Goal: Find specific page/section: Find specific page/section

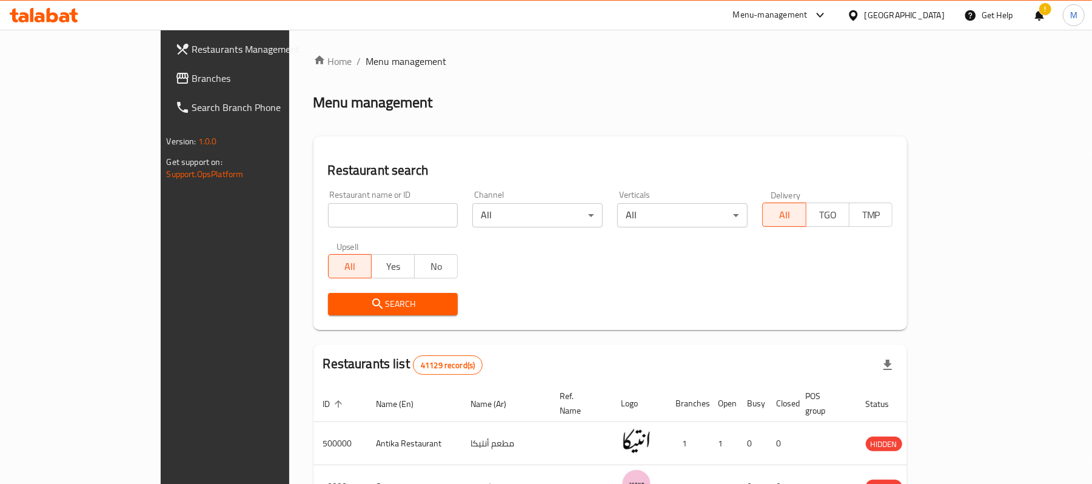
click at [1036, 13] on div "!" at bounding box center [1038, 15] width 13 height 29
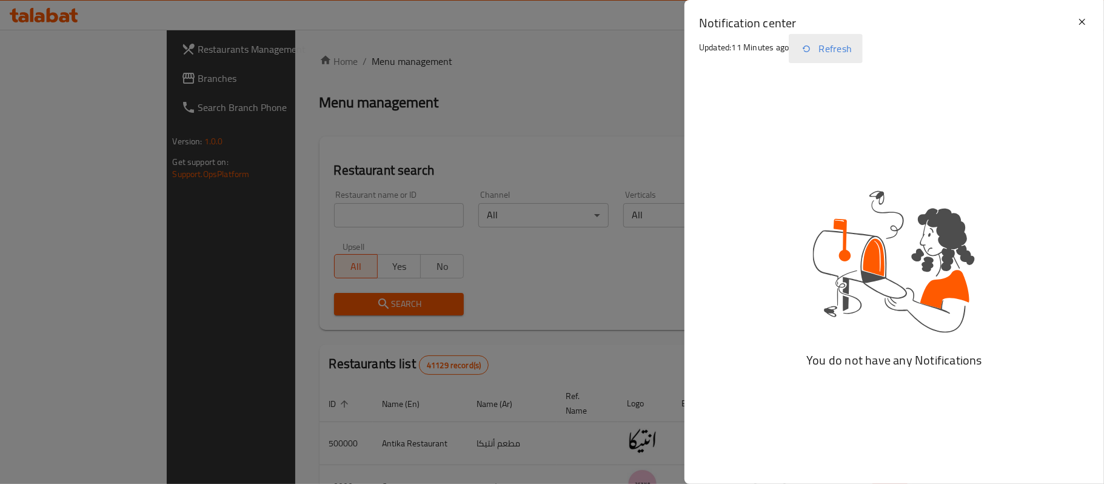
click at [813, 46] on icon "button" at bounding box center [806, 48] width 15 height 15
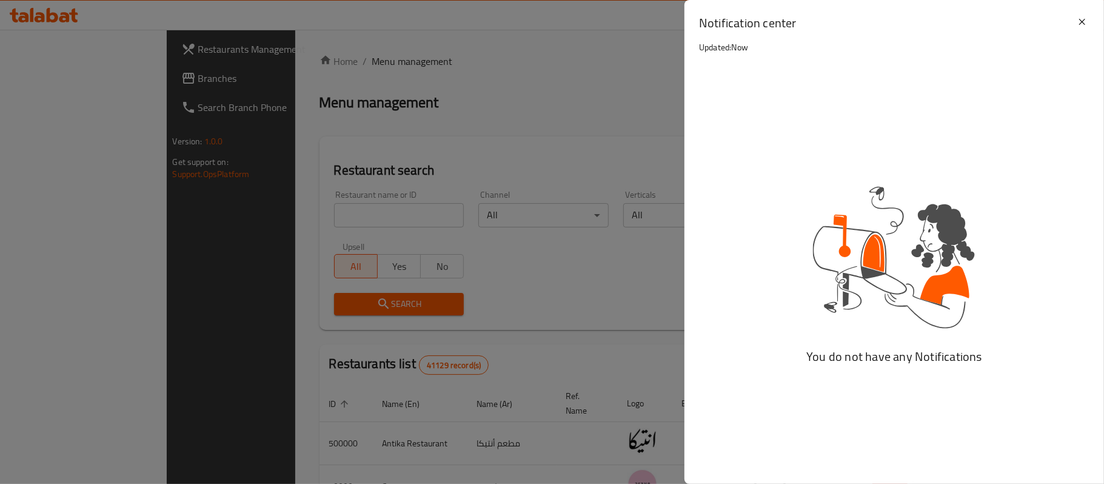
click at [580, 71] on div at bounding box center [552, 242] width 1104 height 484
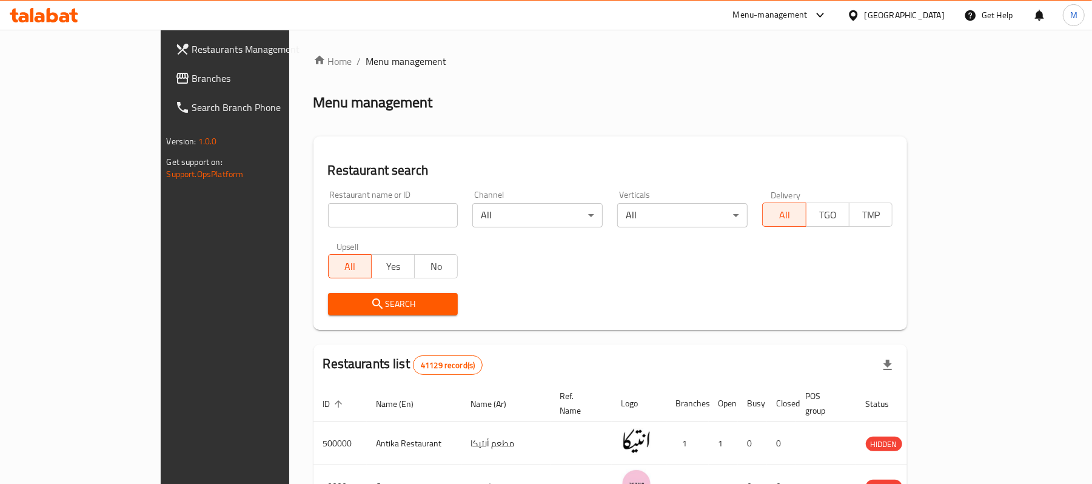
click at [192, 83] on span "Branches" at bounding box center [262, 78] width 141 height 15
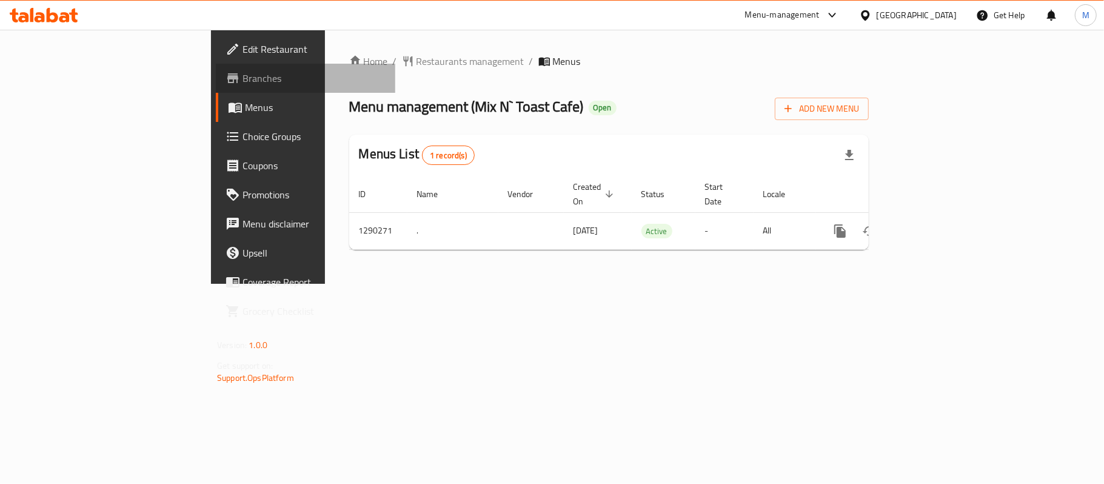
click at [242, 78] on span "Branches" at bounding box center [313, 78] width 143 height 15
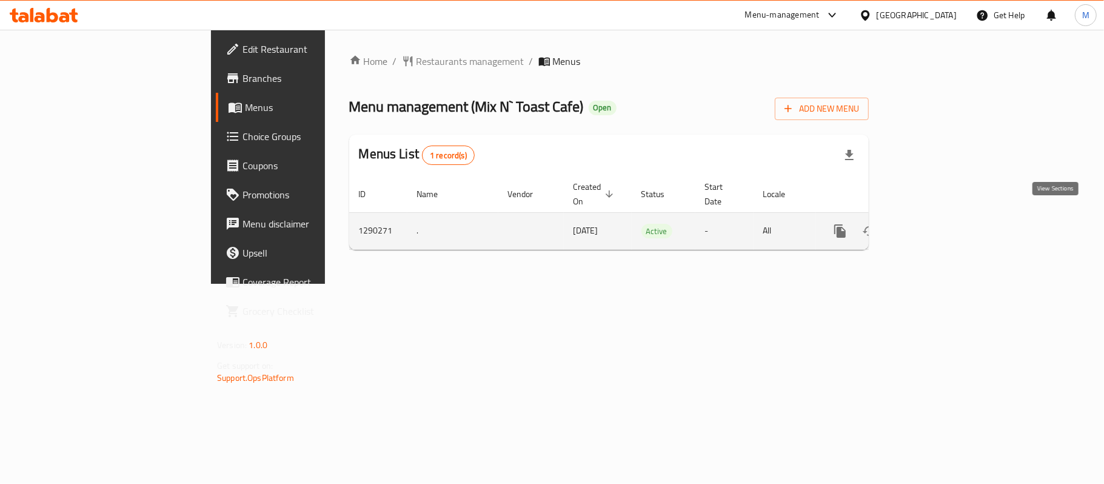
click at [935, 224] on icon "enhanced table" at bounding box center [927, 231] width 15 height 15
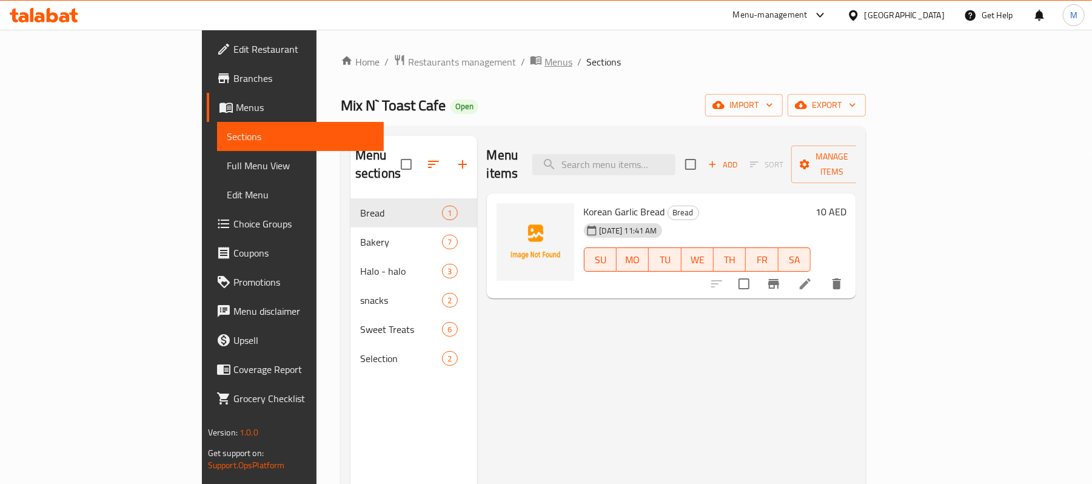
click at [544, 67] on span "Menus" at bounding box center [558, 62] width 28 height 15
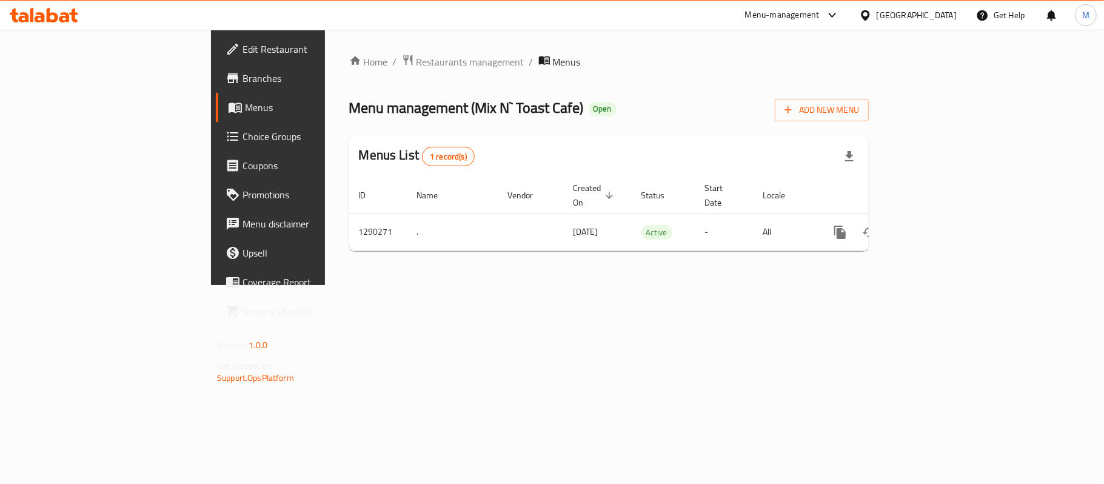
click at [242, 76] on span "Branches" at bounding box center [313, 78] width 143 height 15
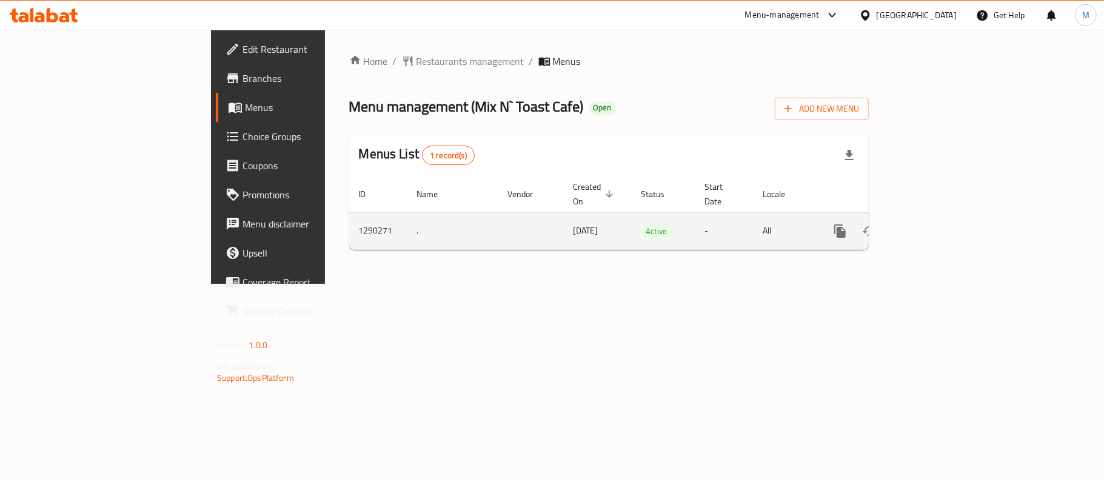
click at [935, 224] on icon "enhanced table" at bounding box center [927, 231] width 15 height 15
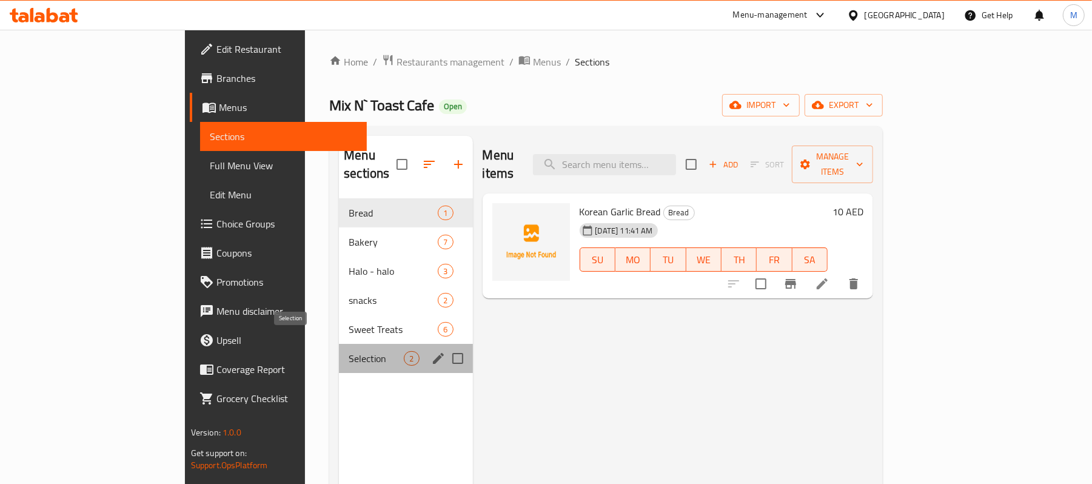
click at [349, 351] on span "Selection" at bounding box center [376, 358] width 55 height 15
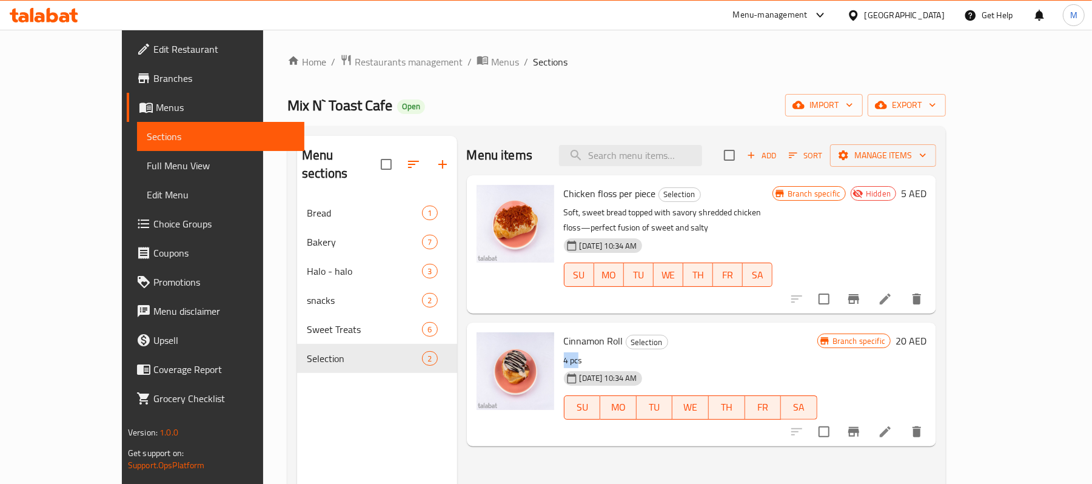
drag, startPoint x: 549, startPoint y: 347, endPoint x: 533, endPoint y: 348, distance: 15.8
click at [564, 353] on p "4 pcs" at bounding box center [690, 360] width 253 height 15
click at [909, 11] on div "United Arab Emirates" at bounding box center [904, 14] width 80 height 13
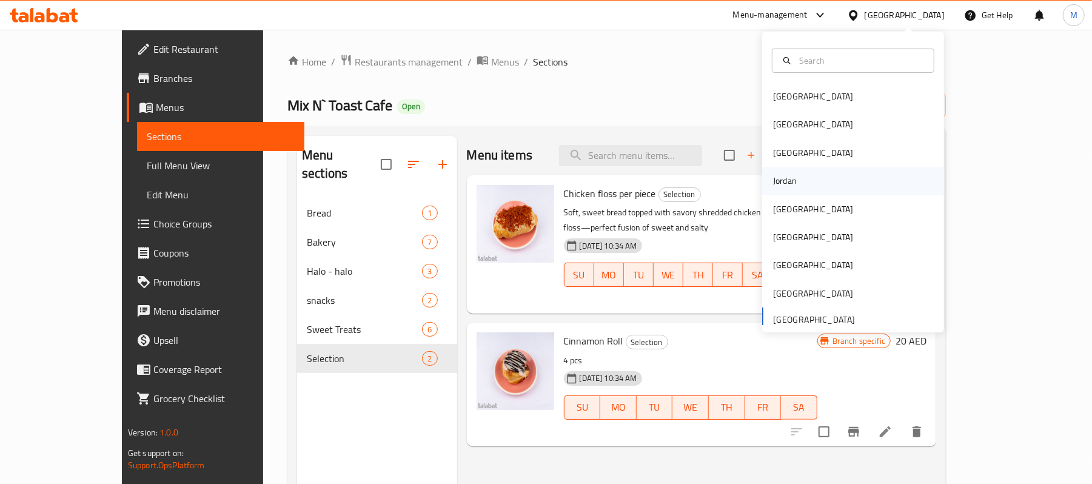
click at [794, 180] on div "Jordan" at bounding box center [853, 181] width 182 height 28
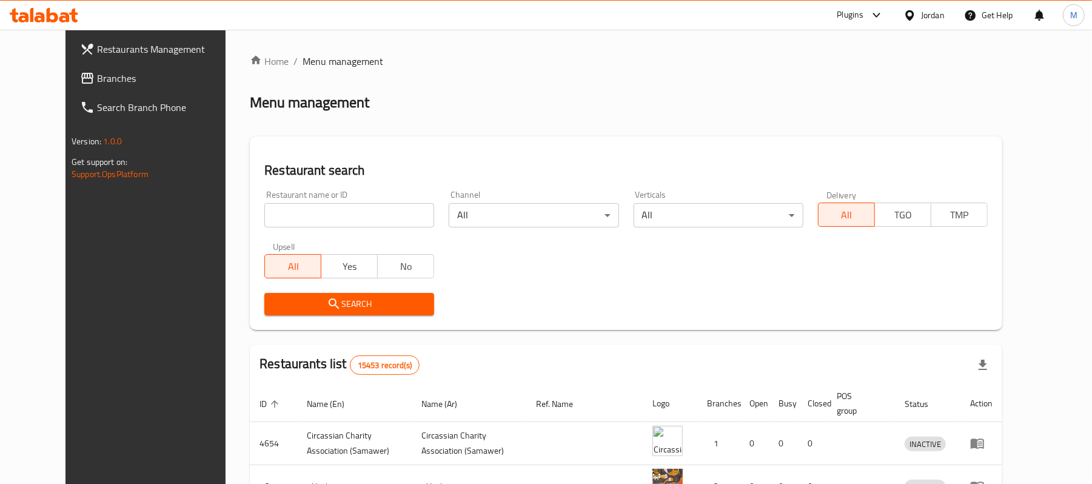
click at [98, 78] on span "Branches" at bounding box center [167, 78] width 141 height 15
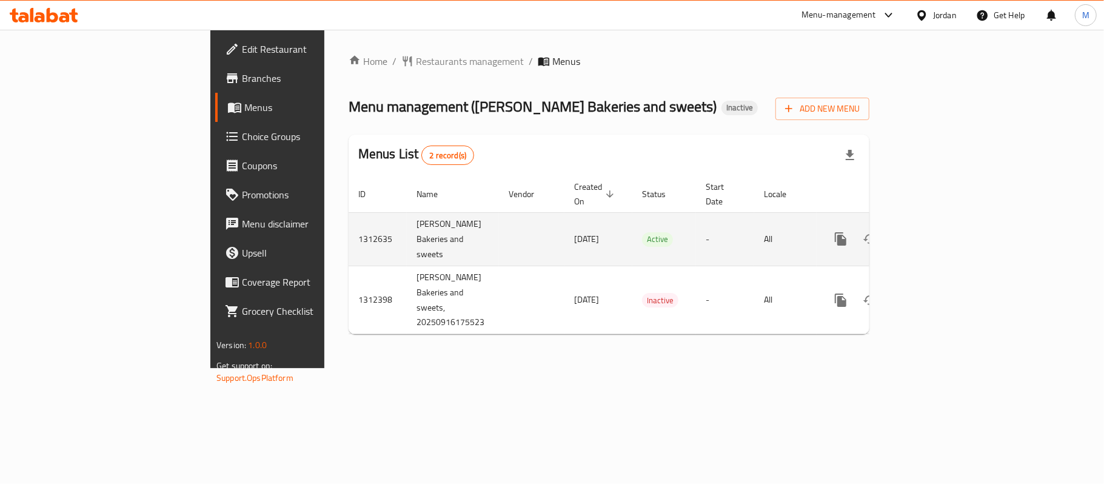
click at [935, 232] on icon "enhanced table" at bounding box center [928, 239] width 15 height 15
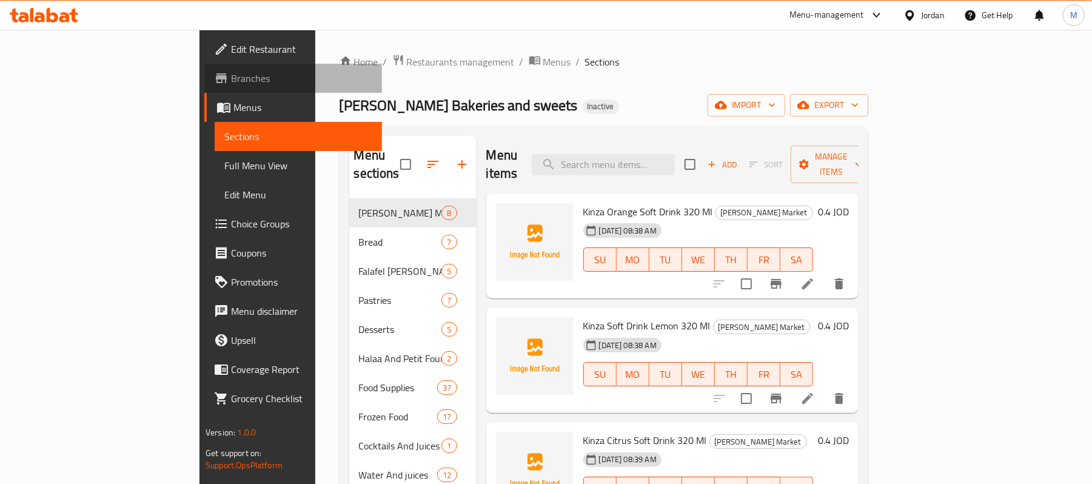
click at [231, 81] on span "Branches" at bounding box center [301, 78] width 141 height 15
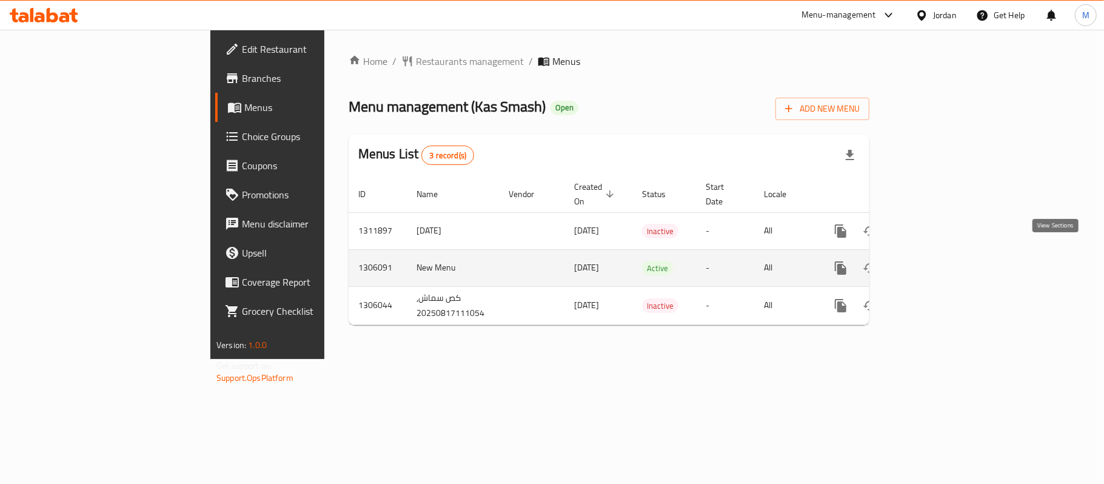
click at [935, 261] on icon "enhanced table" at bounding box center [928, 268] width 15 height 15
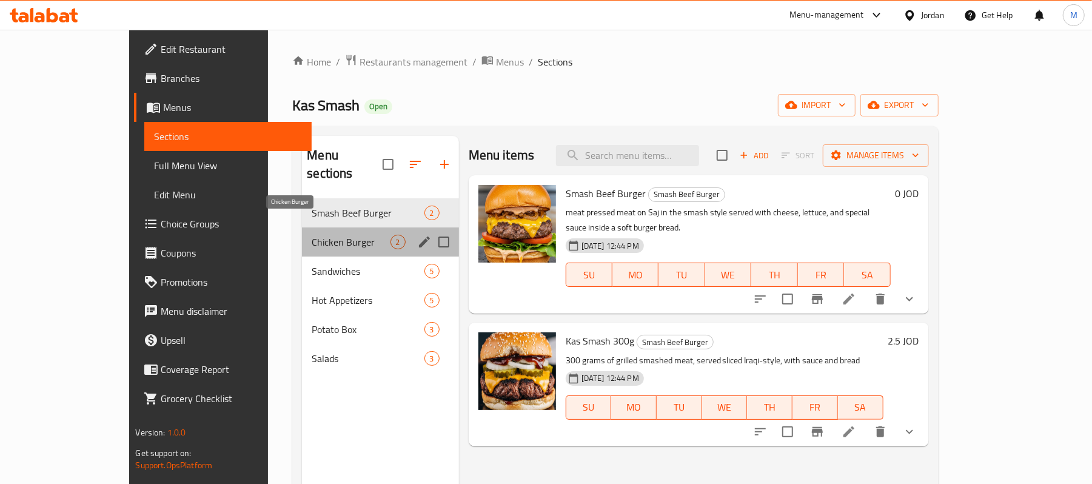
click at [312, 235] on span "Chicken Burger" at bounding box center [351, 242] width 78 height 15
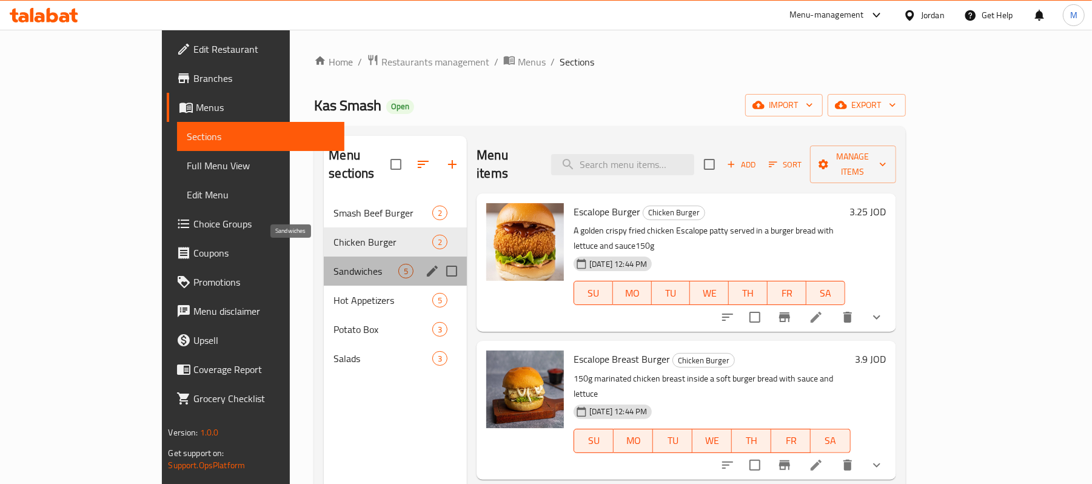
click at [333, 264] on span "Sandwiches" at bounding box center [365, 271] width 65 height 15
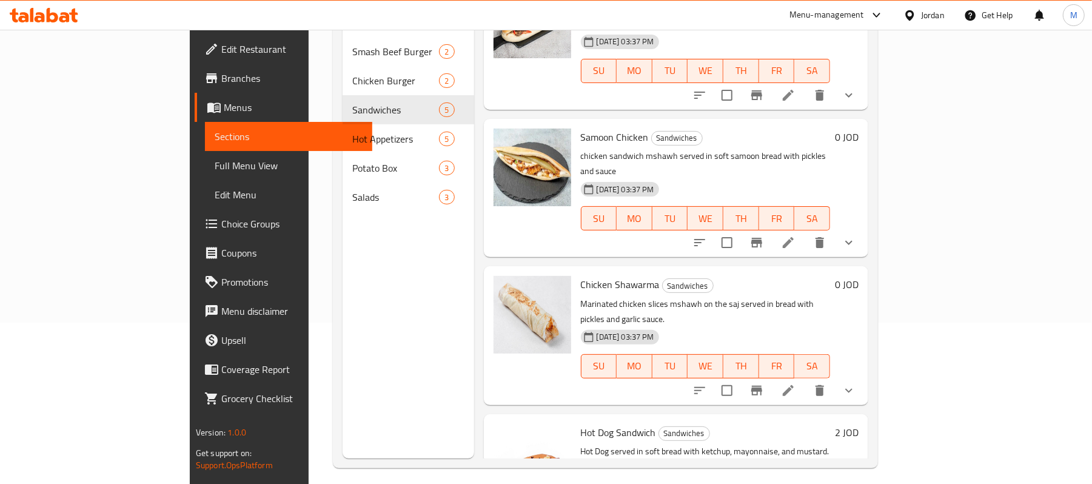
scroll to position [170, 0]
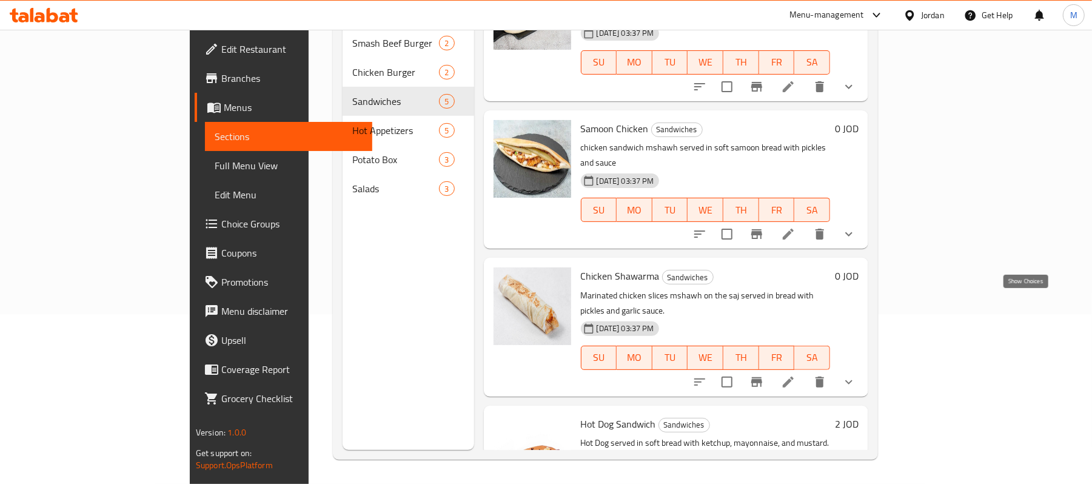
click at [856, 375] on icon "show more" at bounding box center [848, 382] width 15 height 15
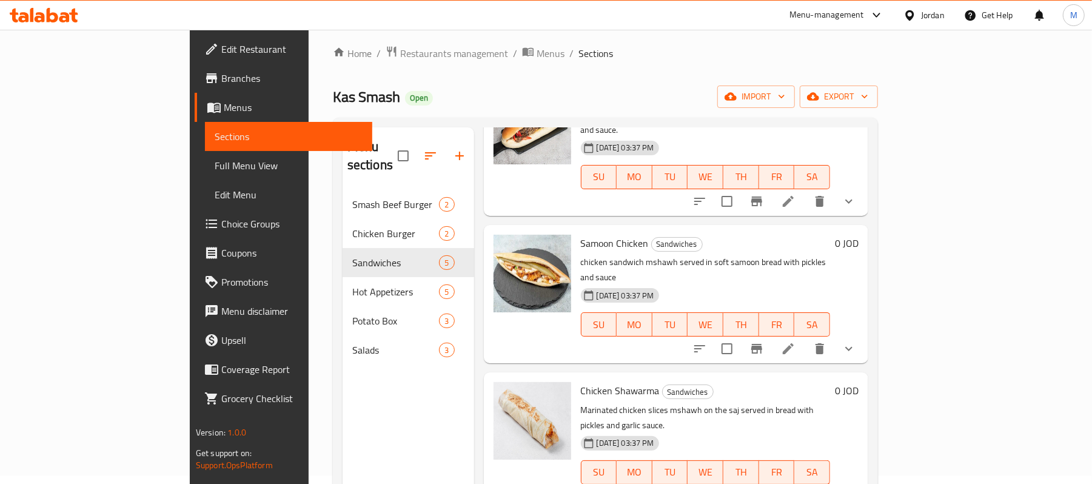
scroll to position [232, 0]
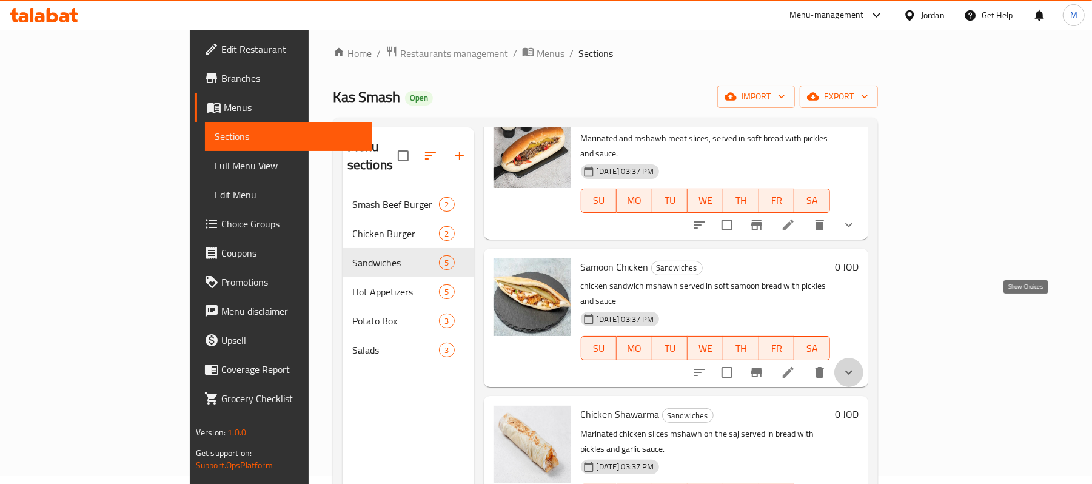
click at [856, 365] on icon "show more" at bounding box center [848, 372] width 15 height 15
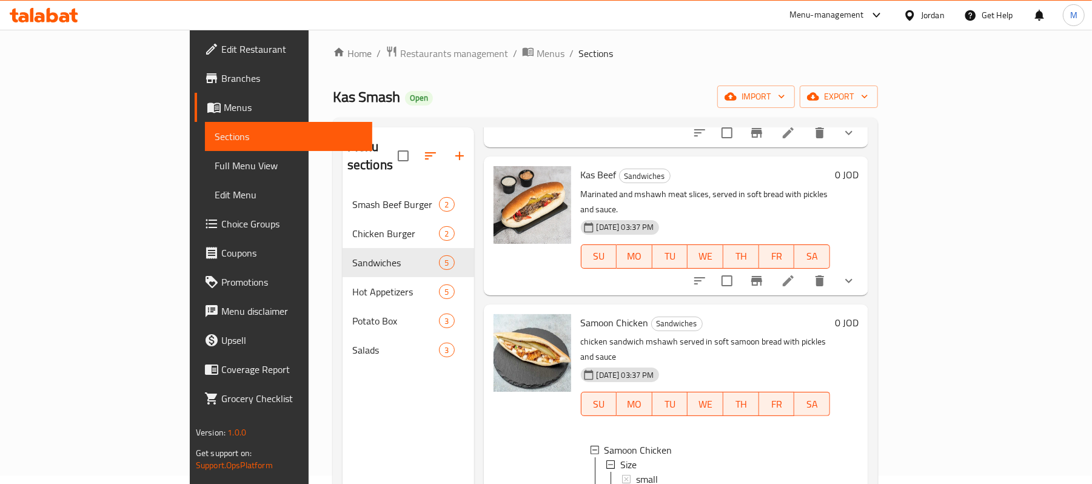
scroll to position [151, 0]
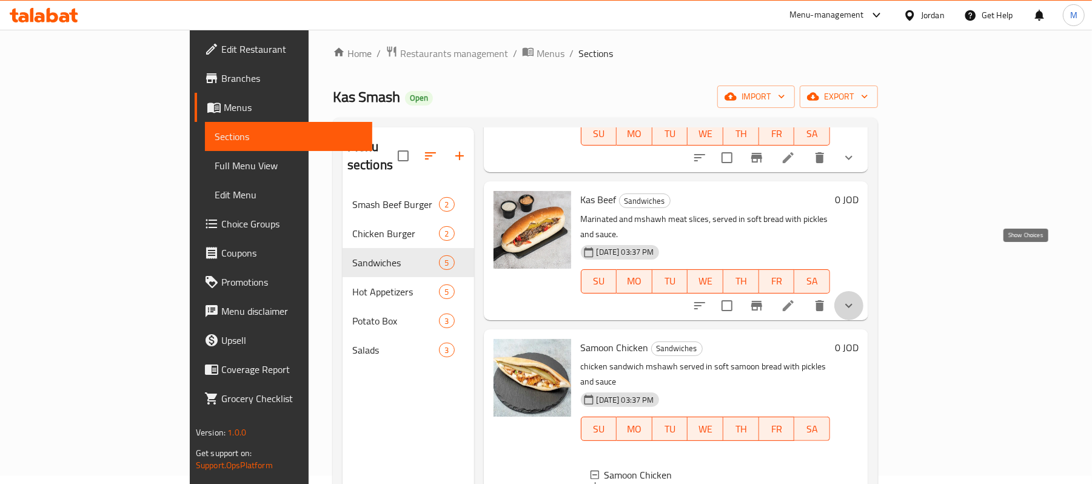
click at [856, 298] on icon "show more" at bounding box center [848, 305] width 15 height 15
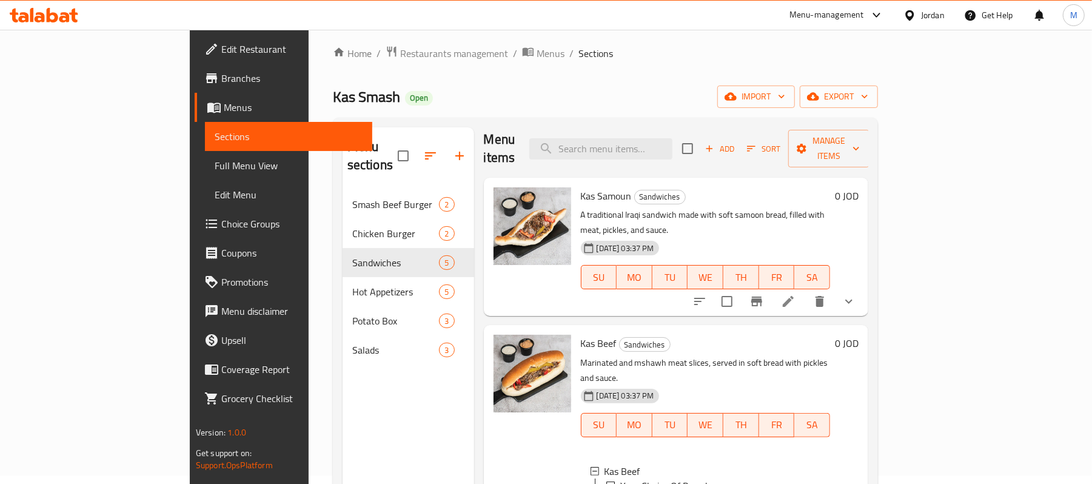
scroll to position [0, 0]
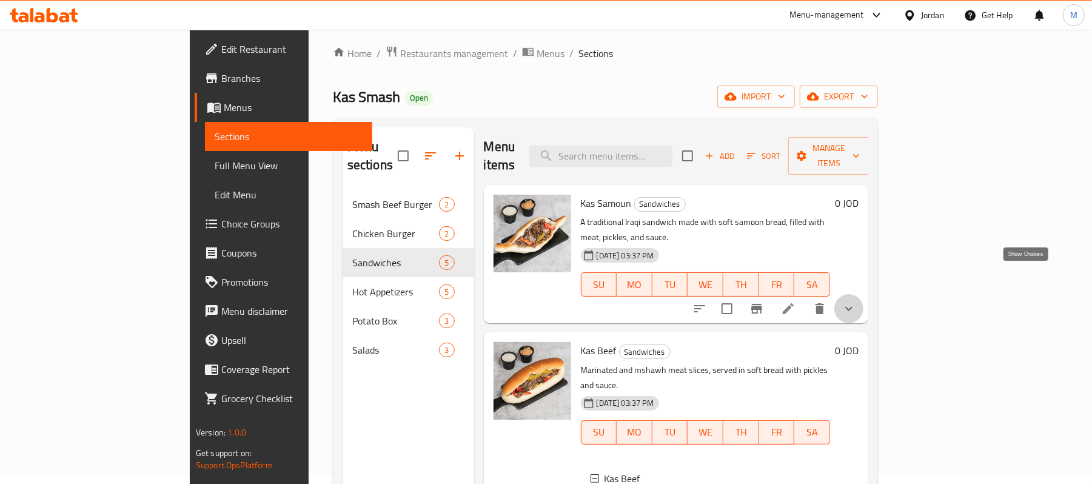
click at [856, 301] on icon "show more" at bounding box center [848, 308] width 15 height 15
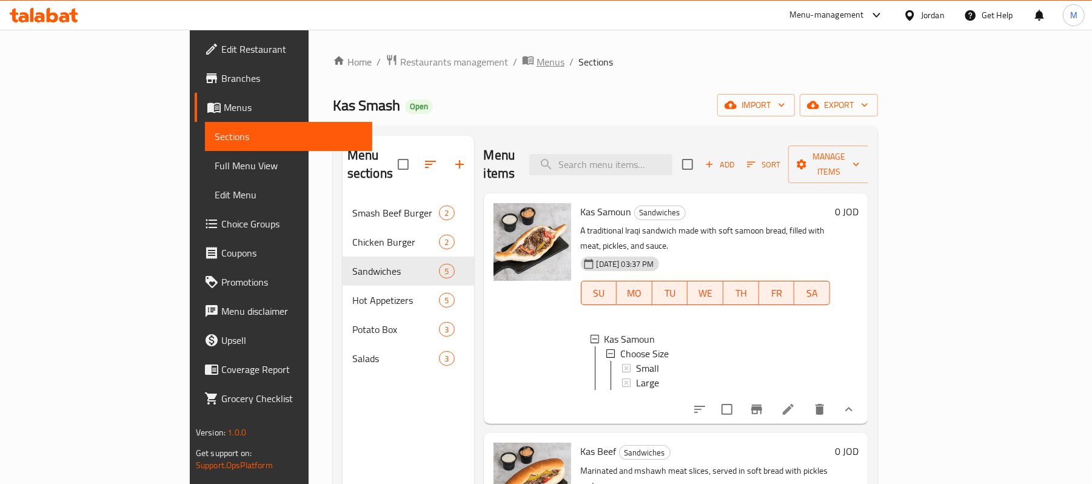
click at [536, 67] on span "Menus" at bounding box center [550, 62] width 28 height 15
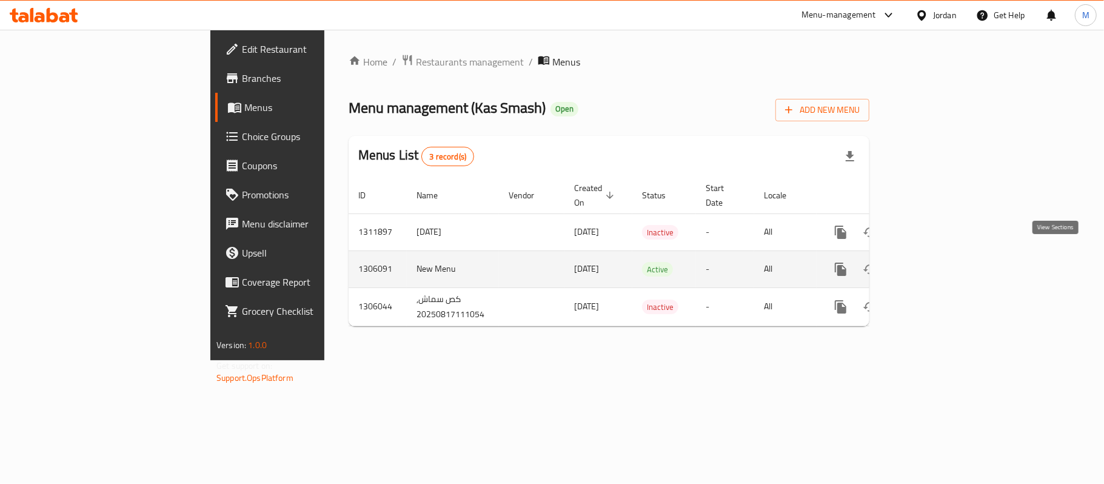
click at [935, 262] on icon "enhanced table" at bounding box center [928, 269] width 15 height 15
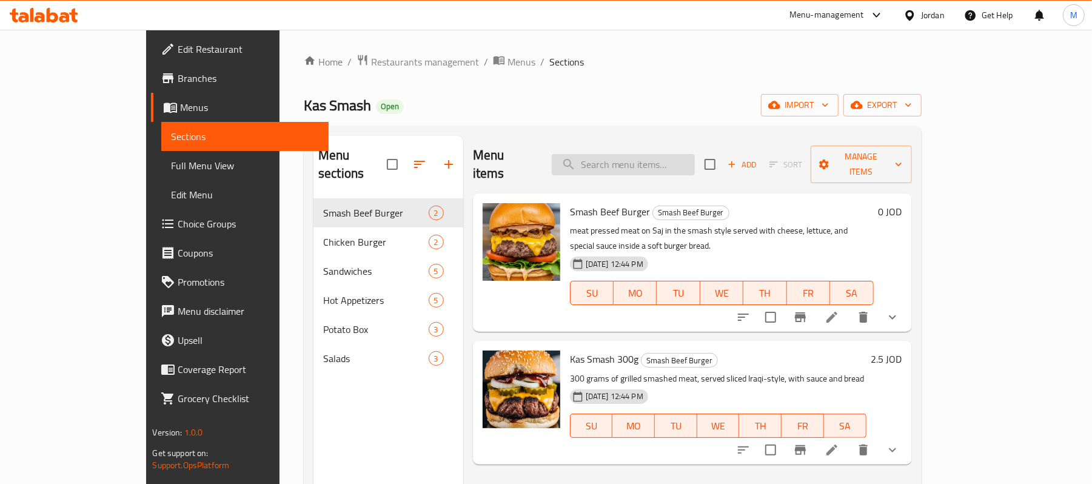
click at [695, 159] on input "search" at bounding box center [623, 164] width 143 height 21
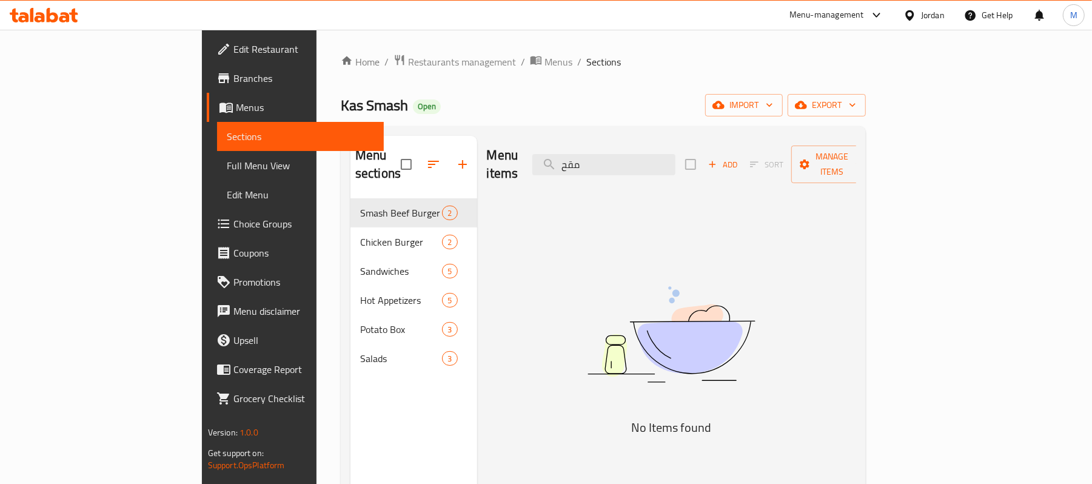
type input "مقح"
click at [227, 165] on span "Full Menu View" at bounding box center [301, 165] width 148 height 15
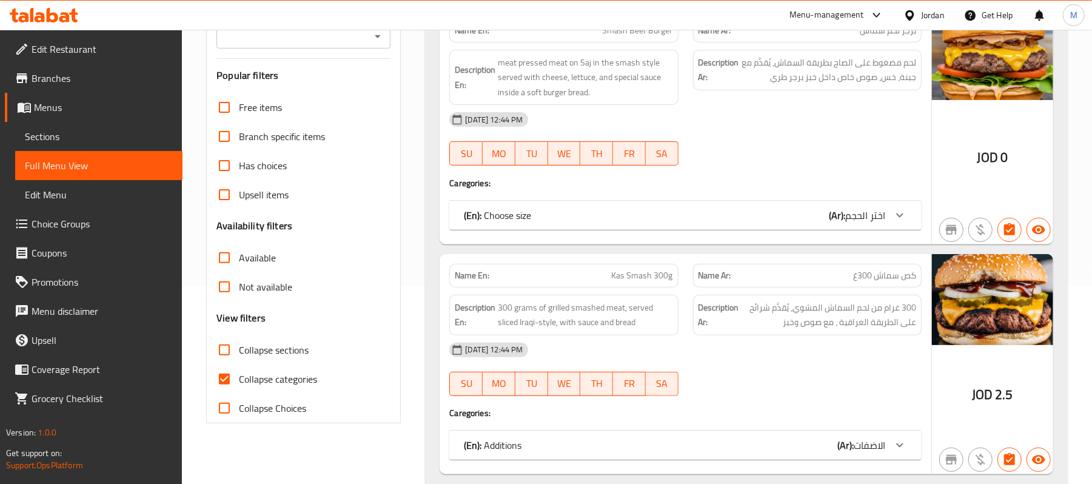
scroll to position [404, 0]
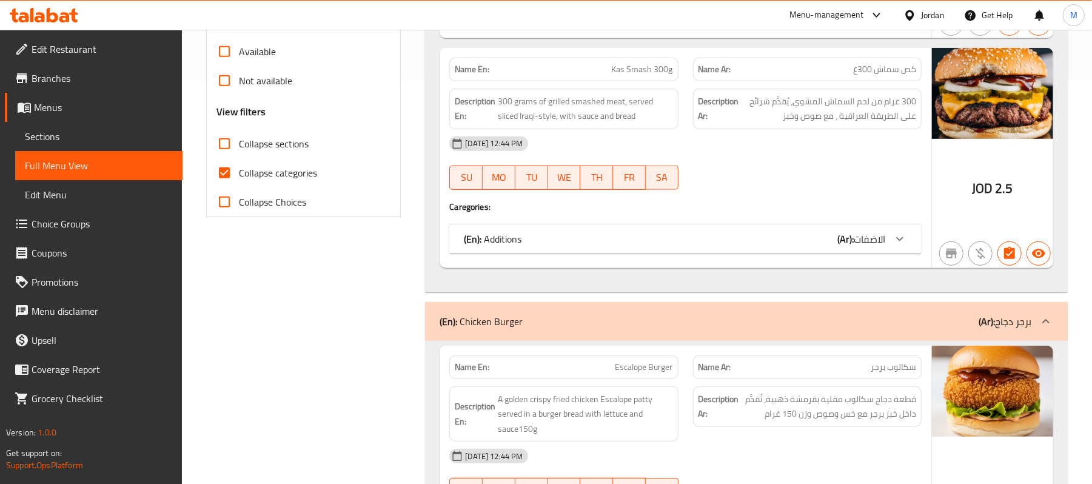
click at [221, 170] on input "Collapse categories" at bounding box center [224, 172] width 29 height 29
checkbox input "false"
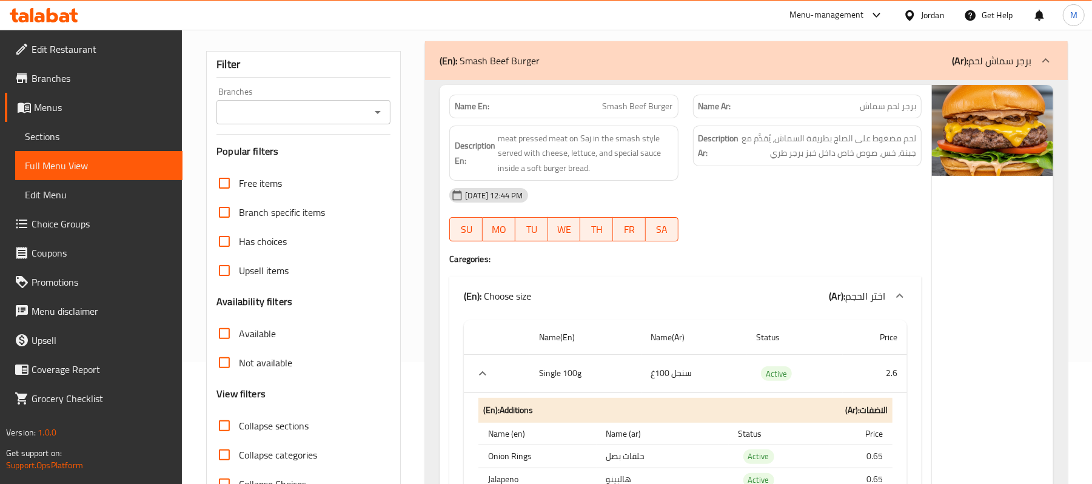
scroll to position [0, 0]
